Goal: Check status: Check status

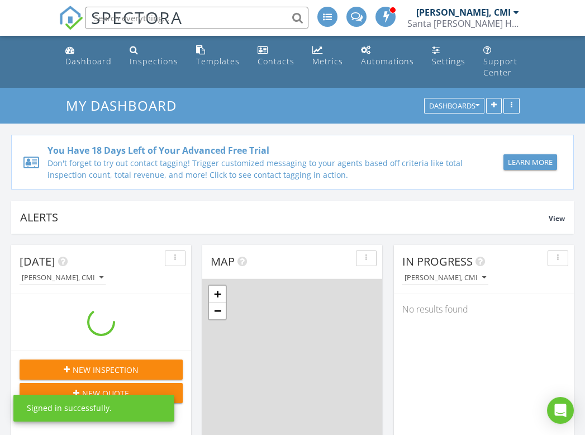
scroll to position [1037, 604]
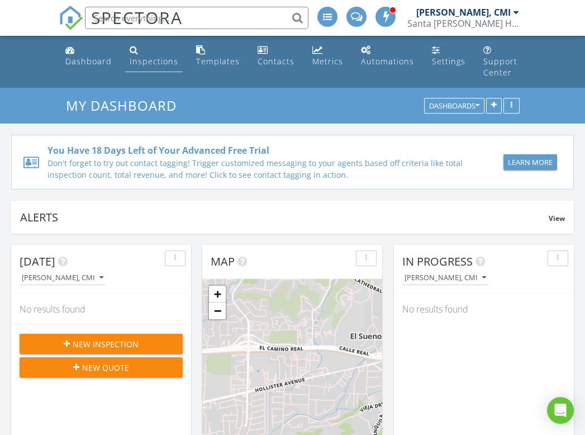
click at [149, 51] on link "Inspections" at bounding box center [154, 56] width 58 height 32
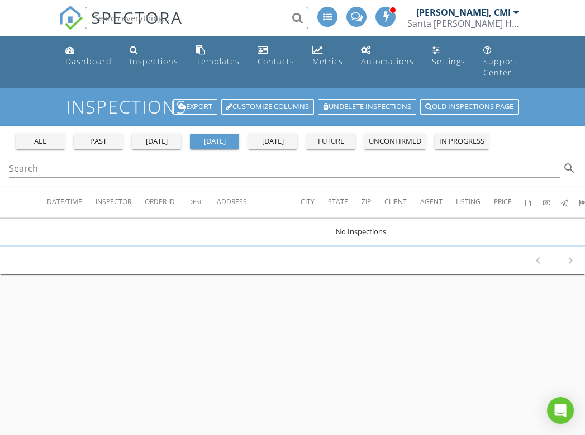
click at [49, 134] on button "all" at bounding box center [40, 142] width 49 height 16
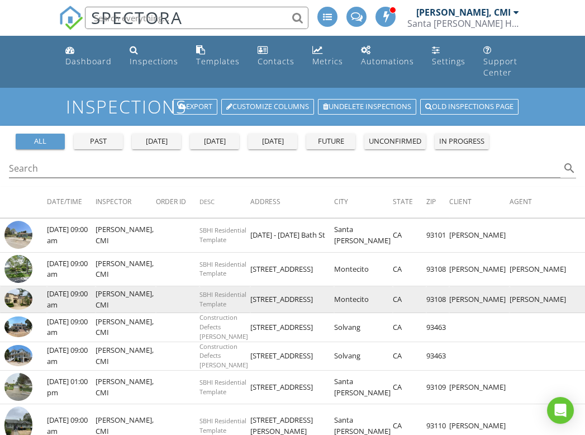
click at [14, 299] on img at bounding box center [18, 299] width 28 height 21
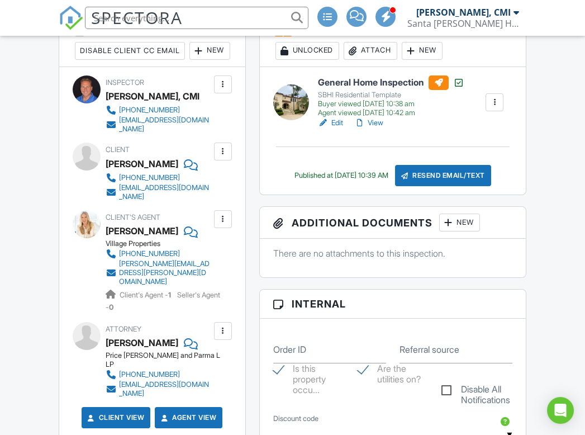
scroll to position [310, 0]
